Goal: Task Accomplishment & Management: Use online tool/utility

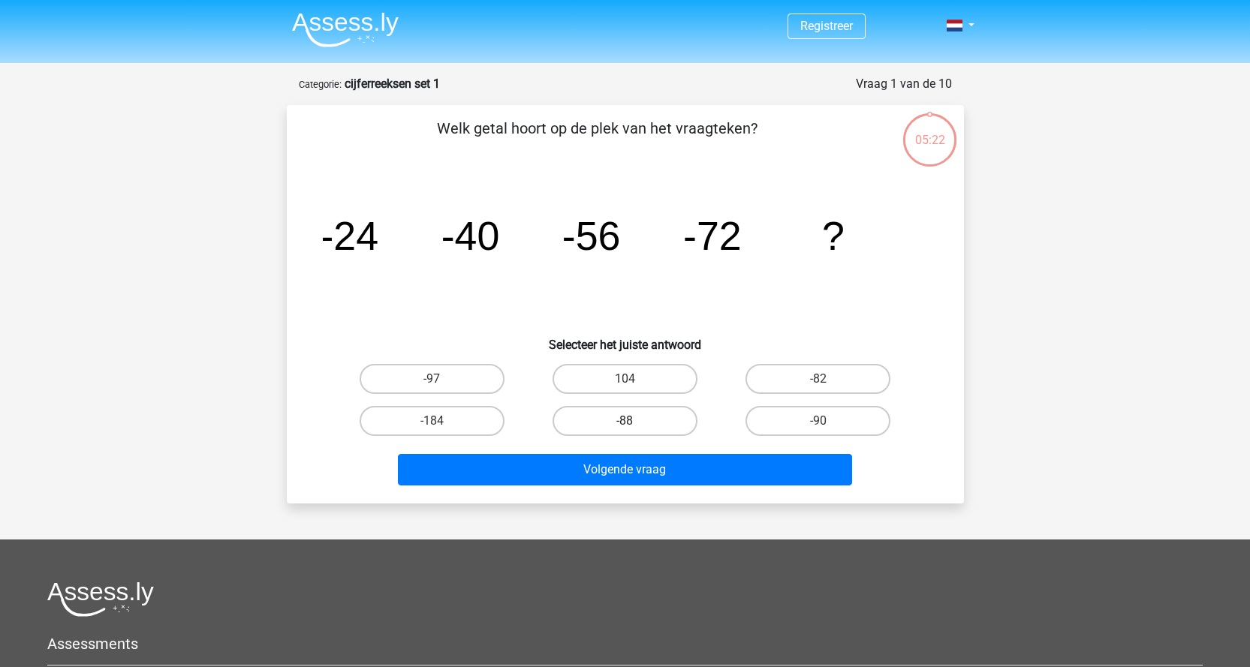
click at [610, 426] on label "-88" at bounding box center [624, 421] width 145 height 30
click at [624, 426] on input "-88" at bounding box center [629, 426] width 10 height 10
radio input "true"
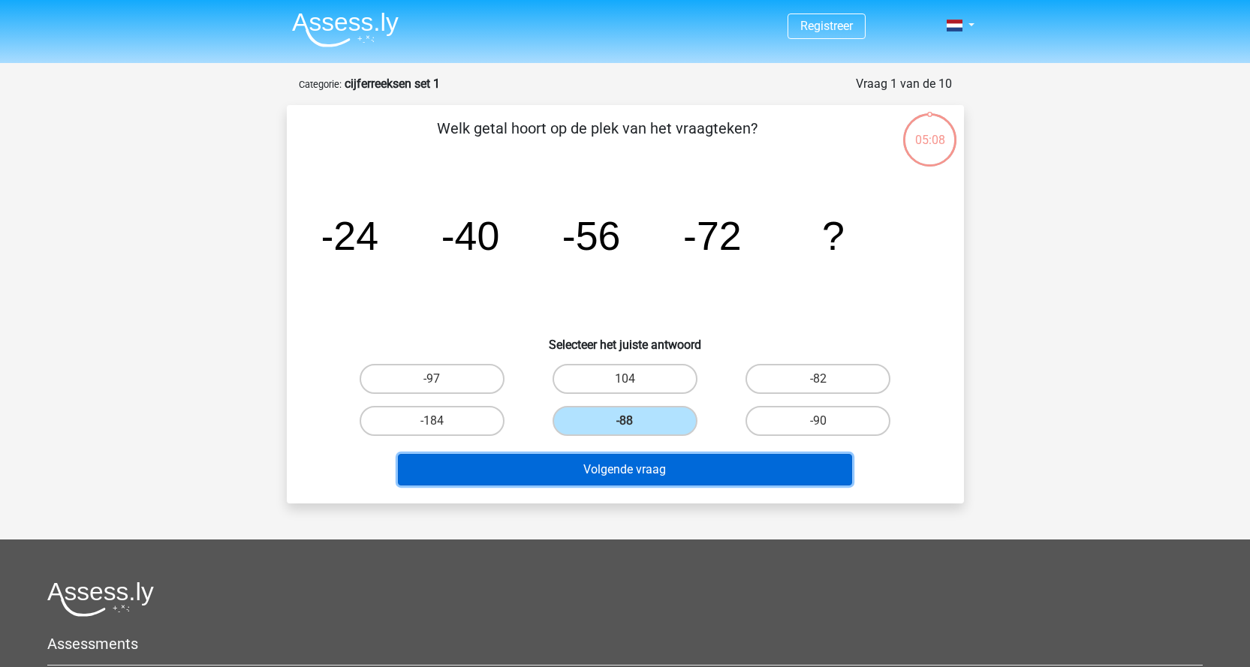
click at [727, 474] on button "Volgende vraag" at bounding box center [625, 470] width 454 height 32
click at [629, 461] on button "Volgende vraag" at bounding box center [625, 470] width 454 height 32
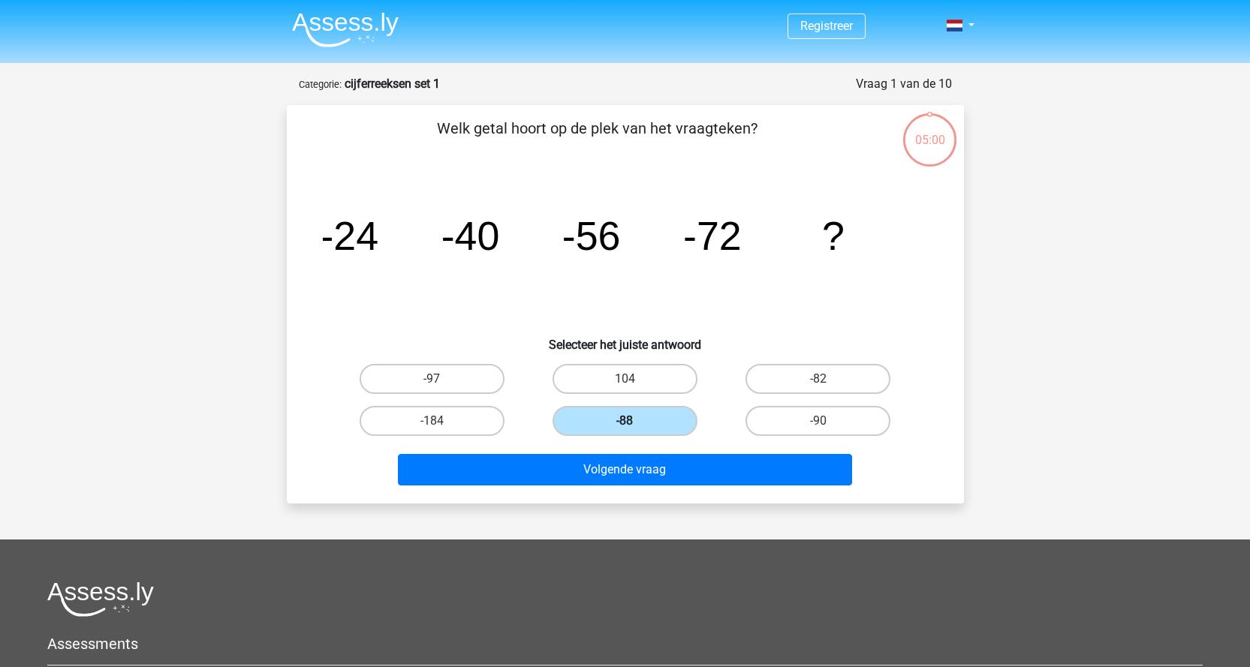
click at [638, 430] on label "-88" at bounding box center [624, 421] width 145 height 30
click at [634, 430] on input "-88" at bounding box center [629, 426] width 10 height 10
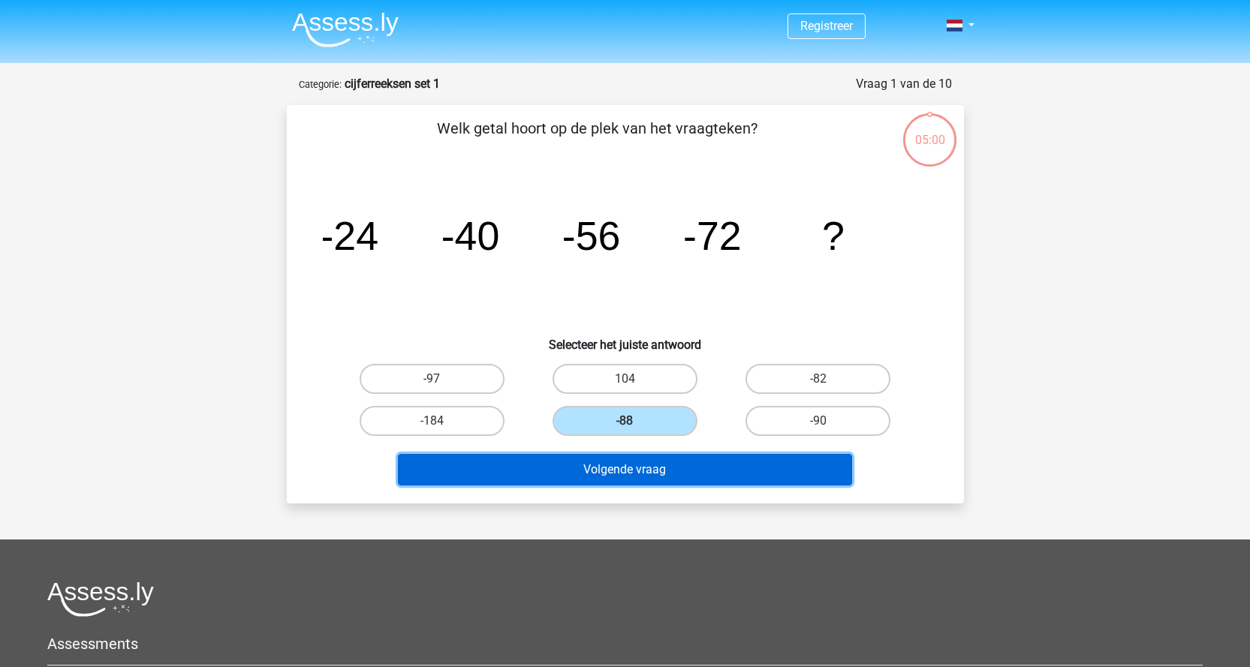
click at [642, 472] on button "Volgende vraag" at bounding box center [625, 470] width 454 height 32
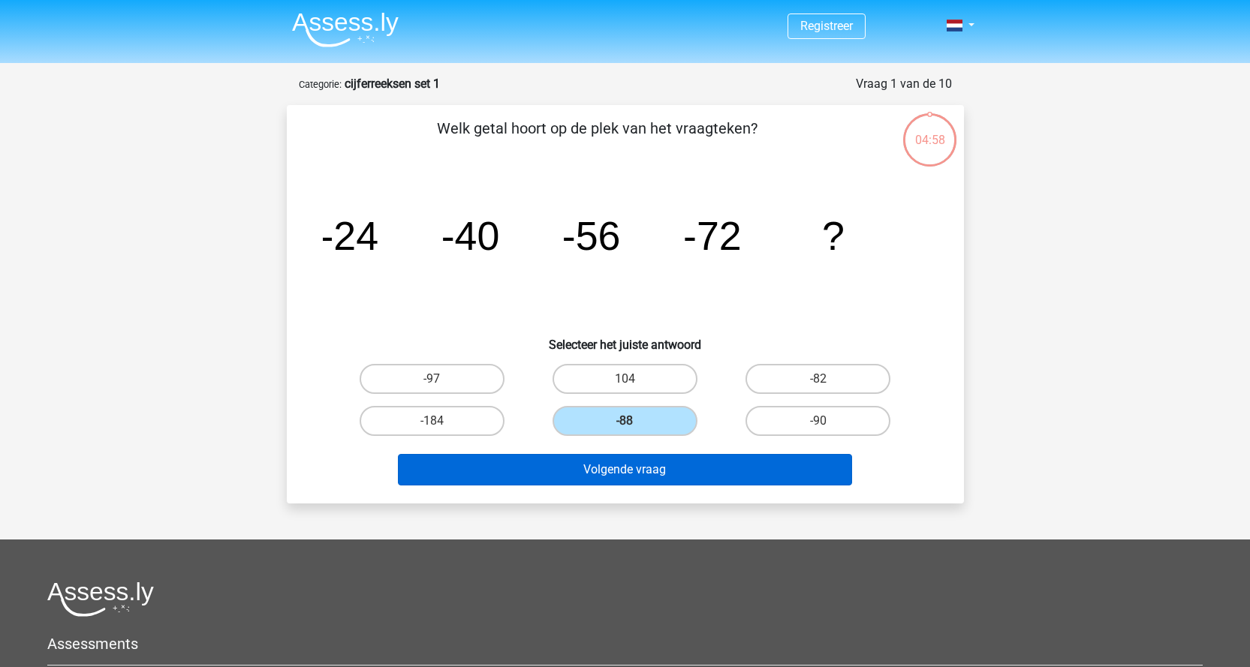
click at [642, 472] on button "Volgende vraag" at bounding box center [625, 470] width 454 height 32
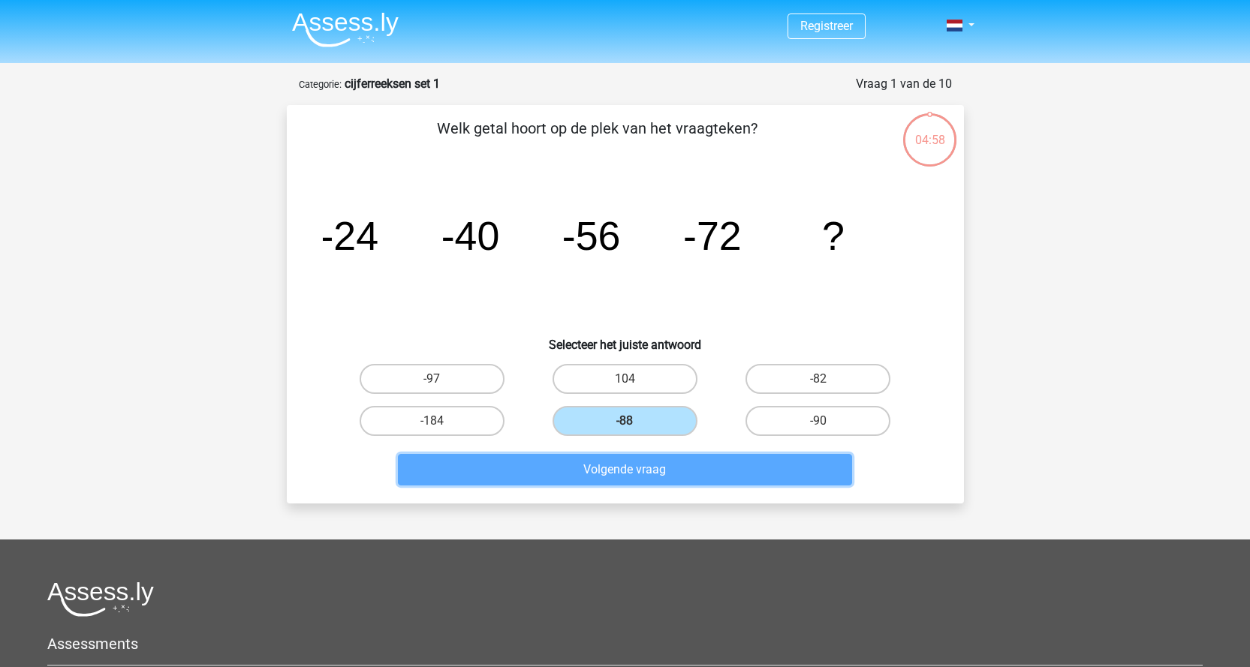
click at [642, 472] on button "Volgende vraag" at bounding box center [625, 470] width 454 height 32
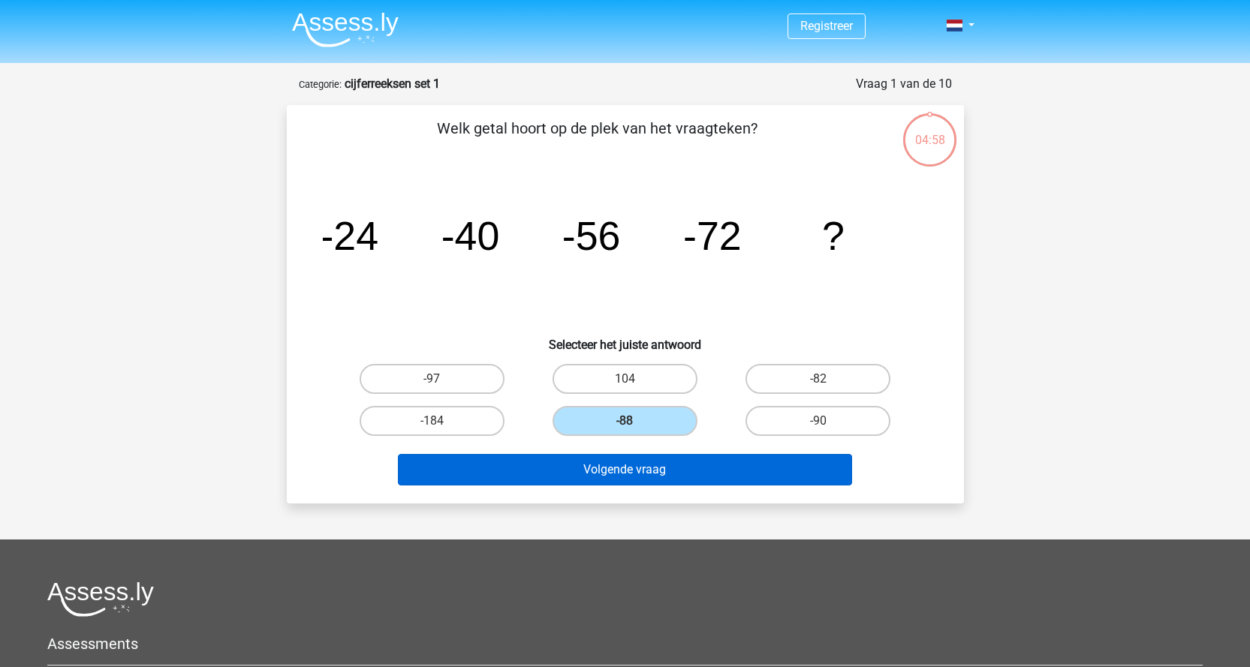
click at [642, 472] on button "Volgende vraag" at bounding box center [625, 470] width 454 height 32
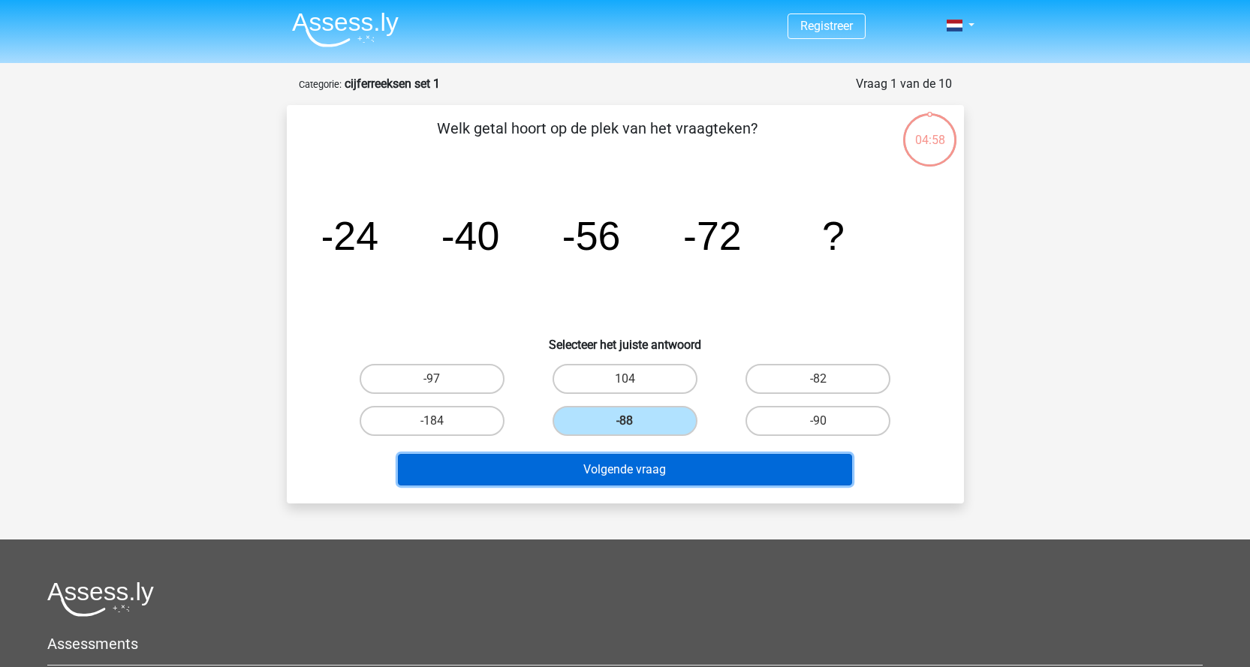
click at [642, 472] on button "Volgende vraag" at bounding box center [625, 470] width 454 height 32
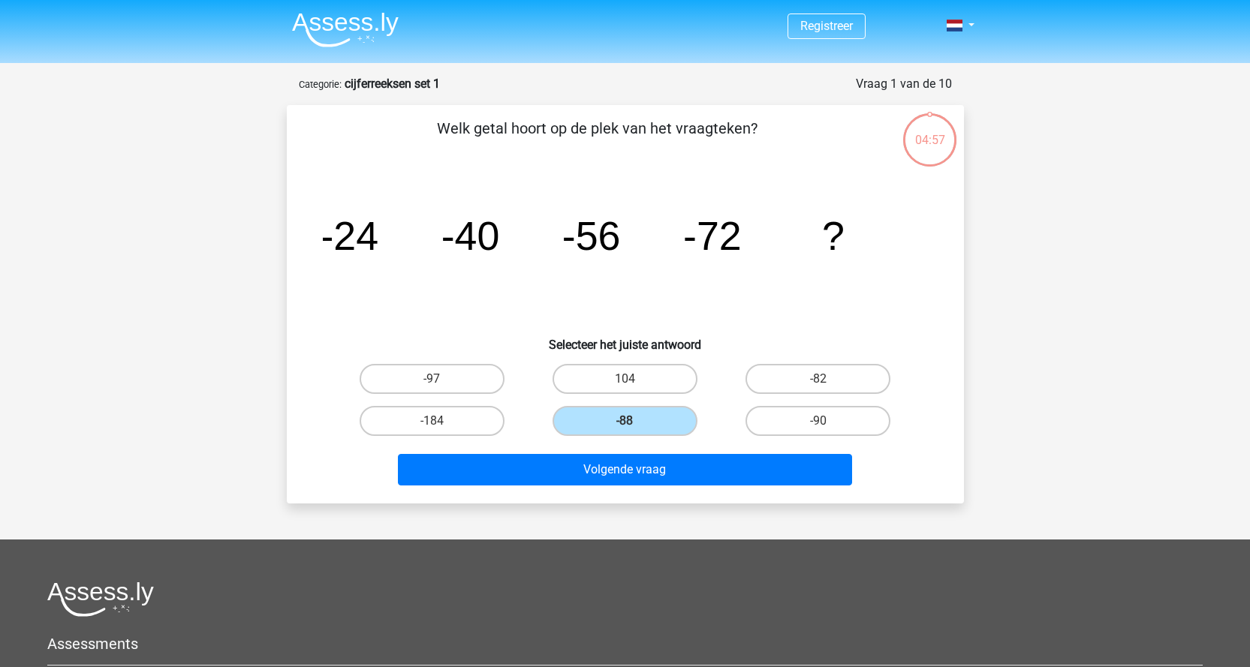
click at [832, 212] on icon "image/svg+xml -24 -40 -56 -72 ?" at bounding box center [625, 250] width 605 height 152
click at [830, 199] on icon "image/svg+xml -24 -40 -56 -72 ?" at bounding box center [625, 250] width 605 height 152
drag, startPoint x: 830, startPoint y: 199, endPoint x: 822, endPoint y: 199, distance: 8.3
click at [822, 199] on icon "image/svg+xml -24 -40 -56 -72 ?" at bounding box center [625, 250] width 605 height 152
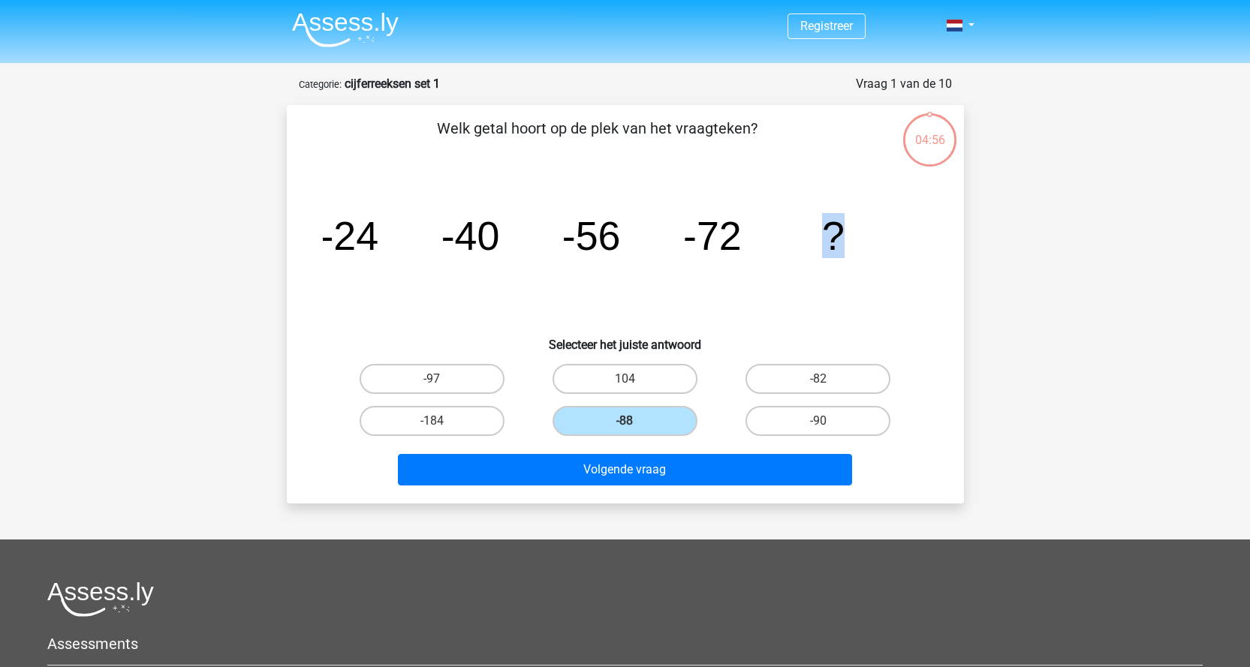
click at [822, 199] on icon "image/svg+xml -24 -40 -56 -72 ?" at bounding box center [625, 250] width 605 height 152
click at [804, 202] on icon "image/svg+xml -24 -40 -56 -72 ?" at bounding box center [625, 250] width 605 height 152
click at [645, 451] on div "Volgende vraag" at bounding box center [625, 467] width 629 height 50
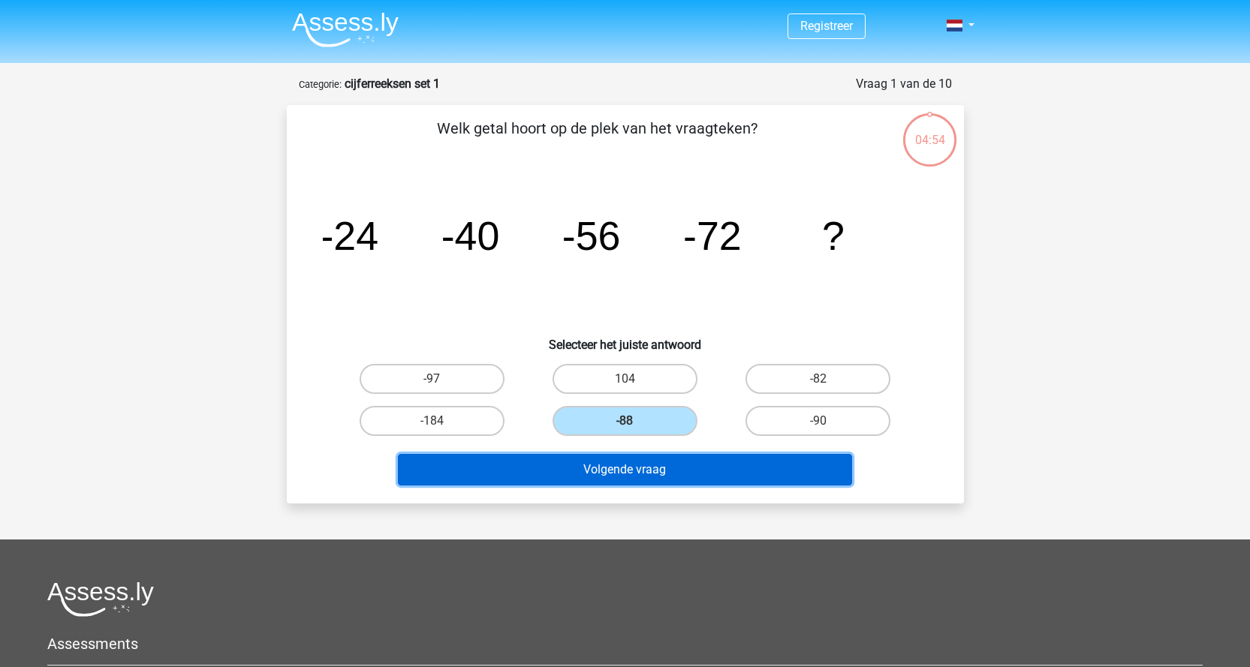
click at [632, 474] on button "Volgende vraag" at bounding box center [625, 470] width 454 height 32
click at [588, 459] on button "Volgende vraag" at bounding box center [625, 470] width 454 height 32
click at [570, 480] on button "Volgende vraag" at bounding box center [625, 470] width 454 height 32
click at [571, 480] on button "Volgende vraag" at bounding box center [625, 470] width 454 height 32
drag, startPoint x: 543, startPoint y: 483, endPoint x: 509, endPoint y: 459, distance: 41.4
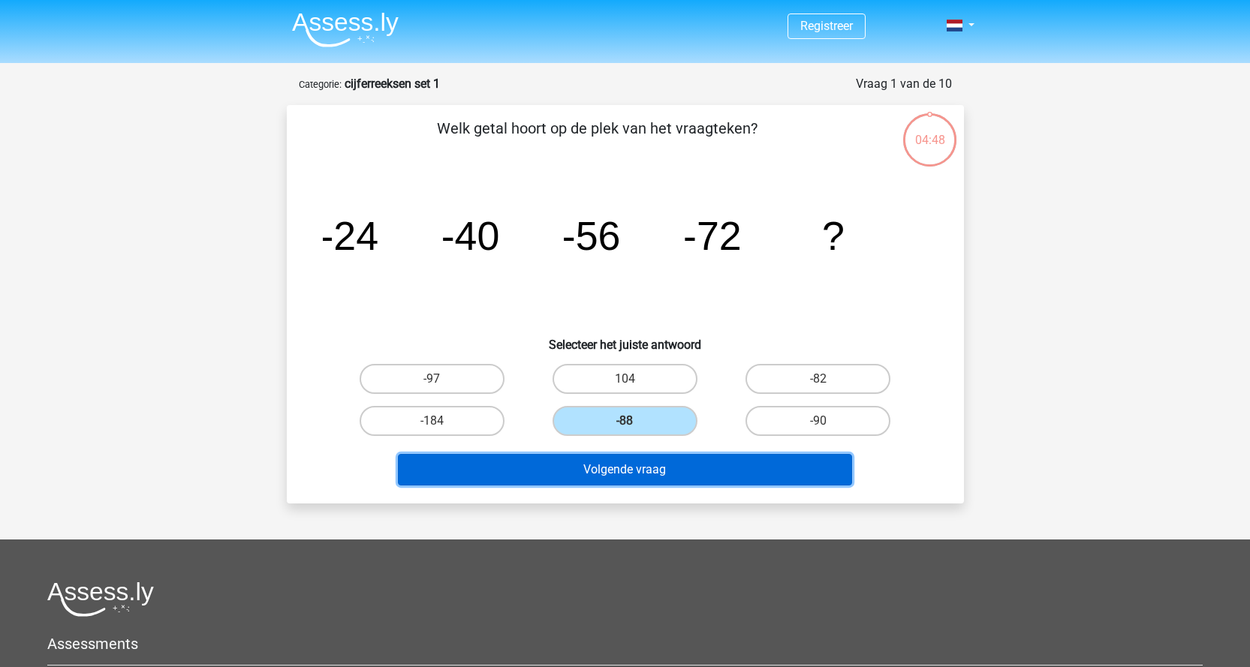
click at [535, 471] on button "Volgende vraag" at bounding box center [625, 470] width 454 height 32
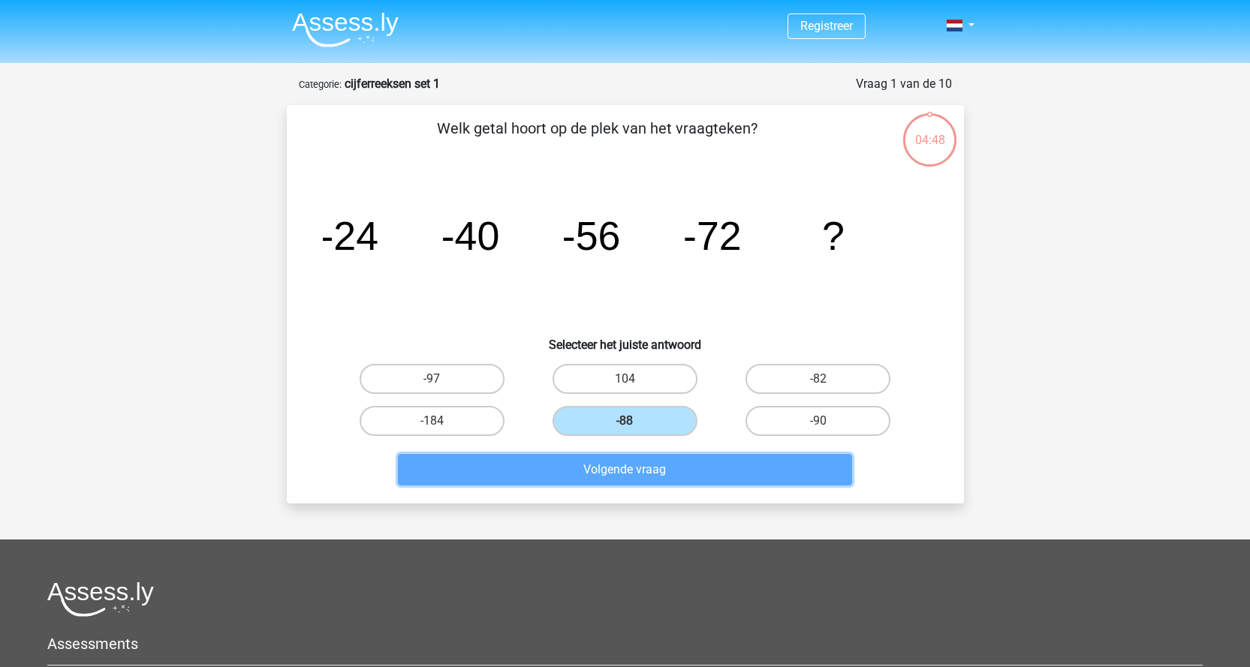
drag, startPoint x: 534, startPoint y: 468, endPoint x: 508, endPoint y: 456, distance: 28.9
click at [524, 468] on button "Volgende vraag" at bounding box center [625, 470] width 454 height 32
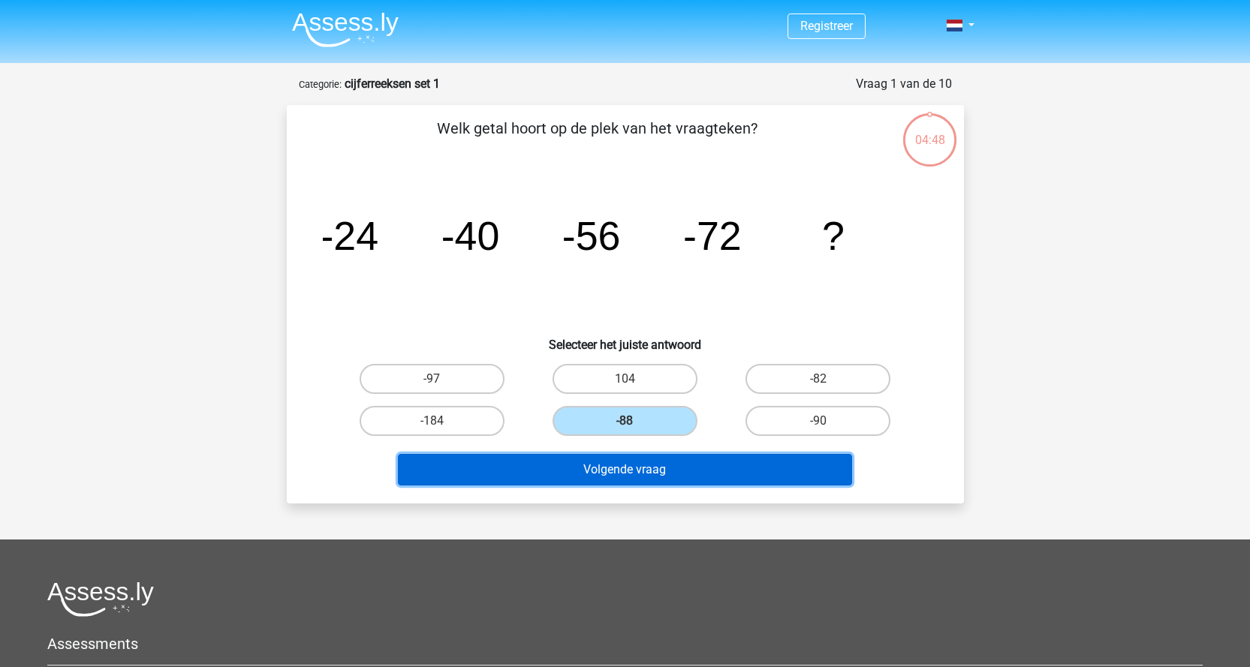
drag, startPoint x: 547, startPoint y: 477, endPoint x: 600, endPoint y: 516, distance: 65.6
click at [540, 512] on div "Registreer Nederlands English" at bounding box center [625, 468] width 1250 height 936
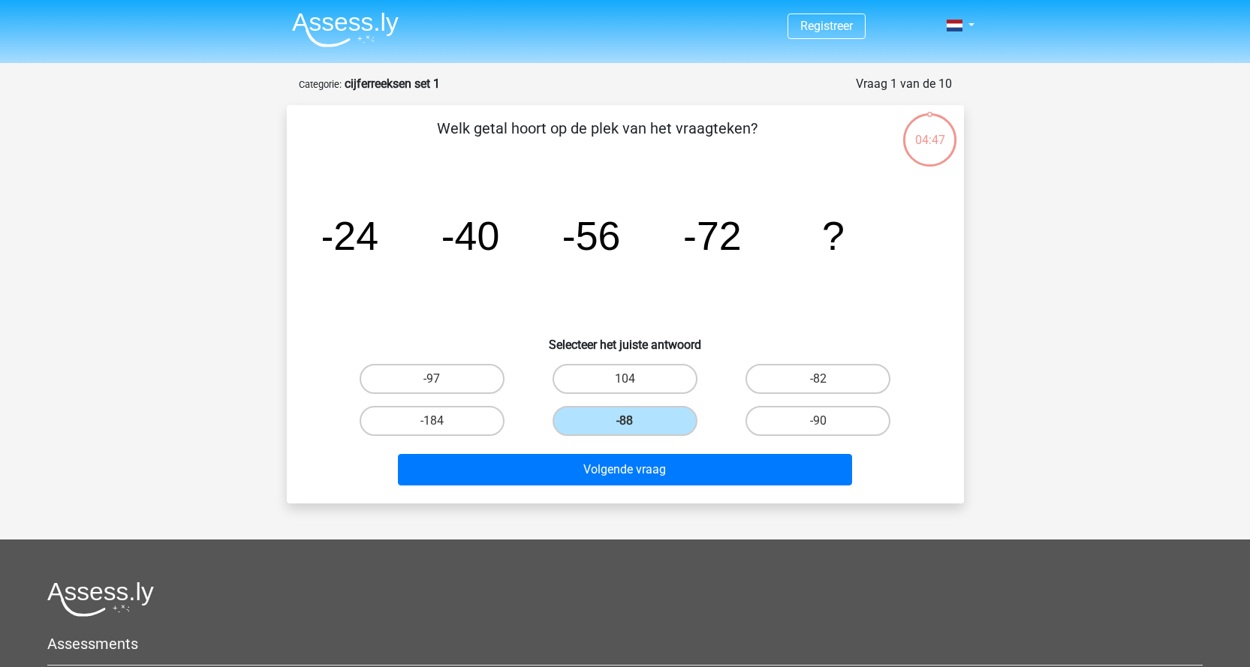
click at [600, 516] on div "Registreer Nederlands English" at bounding box center [625, 468] width 1250 height 936
drag, startPoint x: 604, startPoint y: 485, endPoint x: 626, endPoint y: 428, distance: 61.1
click at [624, 431] on div "Welk getal hoort op de plek van het vraagteken? image/svg+xml -24 -40 -56 -72 ?…" at bounding box center [625, 304] width 677 height 399
click at [626, 428] on input "-88" at bounding box center [629, 426] width 10 height 10
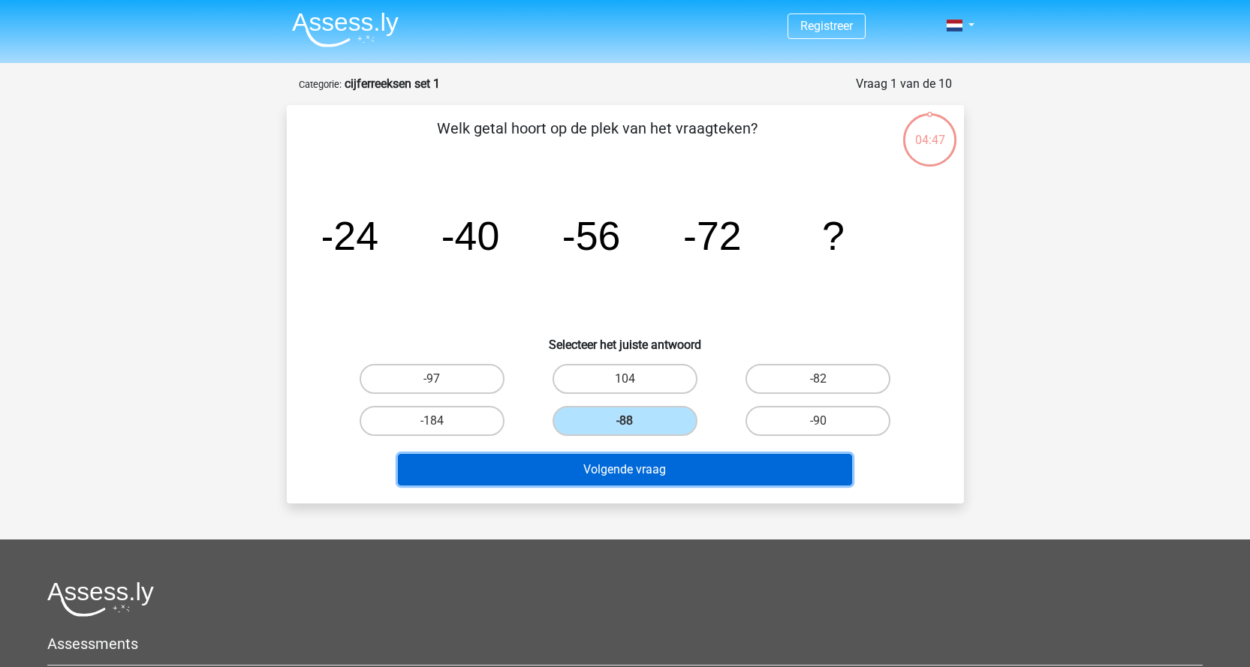
click at [624, 465] on button "Volgende vraag" at bounding box center [625, 470] width 454 height 32
